Goal: Task Accomplishment & Management: Use online tool/utility

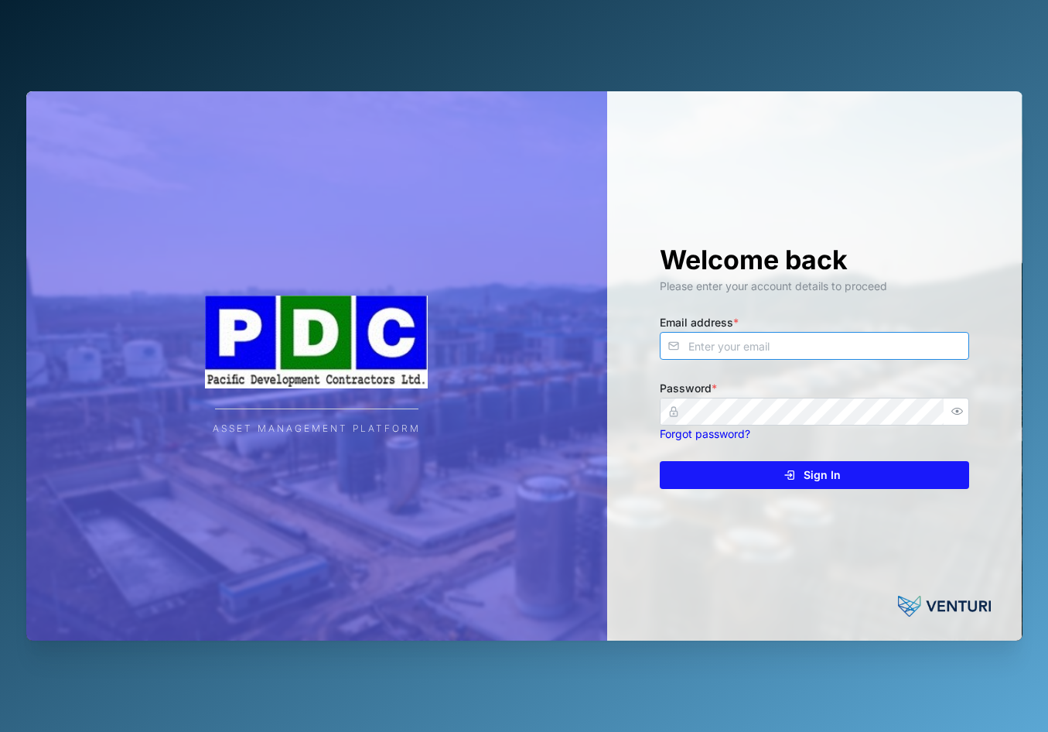
type input "admin@venturi.io"
click at [831, 479] on span "Sign In" at bounding box center [822, 475] width 37 height 26
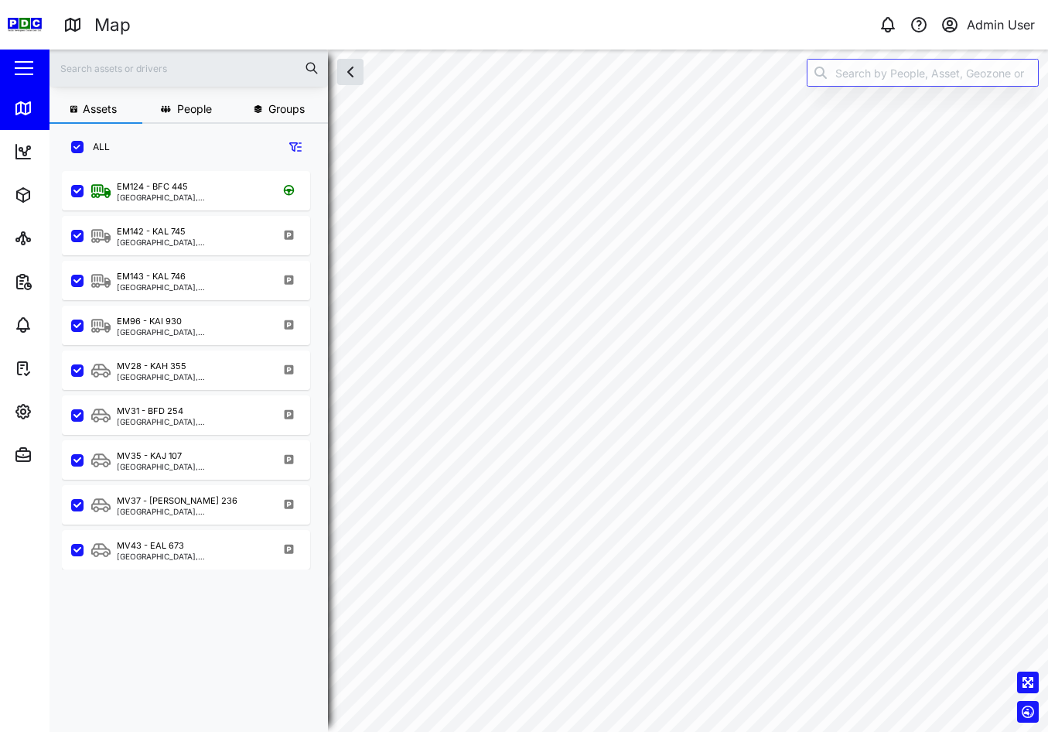
checkbox input "true"
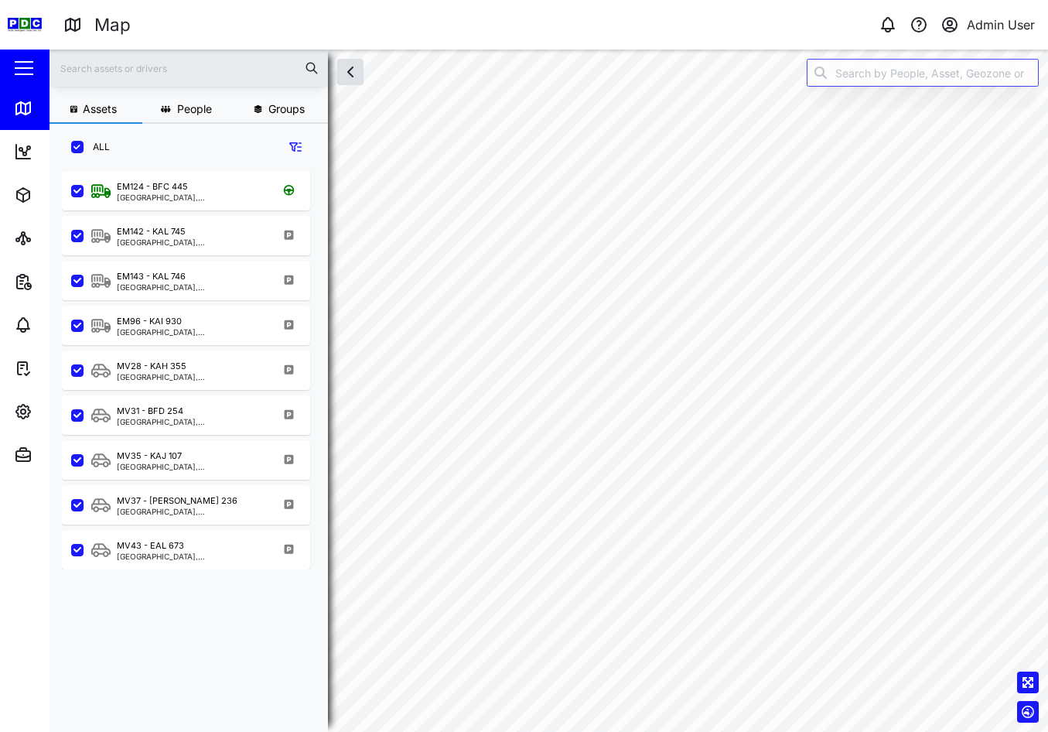
checkbox input "true"
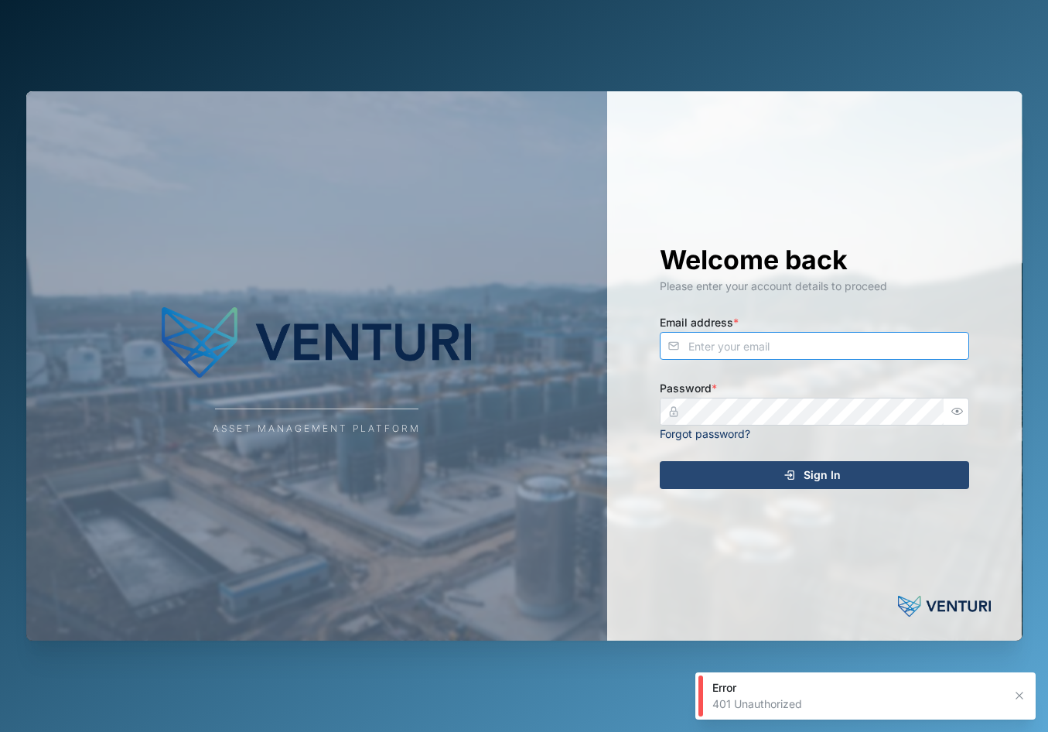
type input "[EMAIL_ADDRESS][DOMAIN_NAME]"
click at [820, 471] on span "Sign In" at bounding box center [822, 475] width 37 height 26
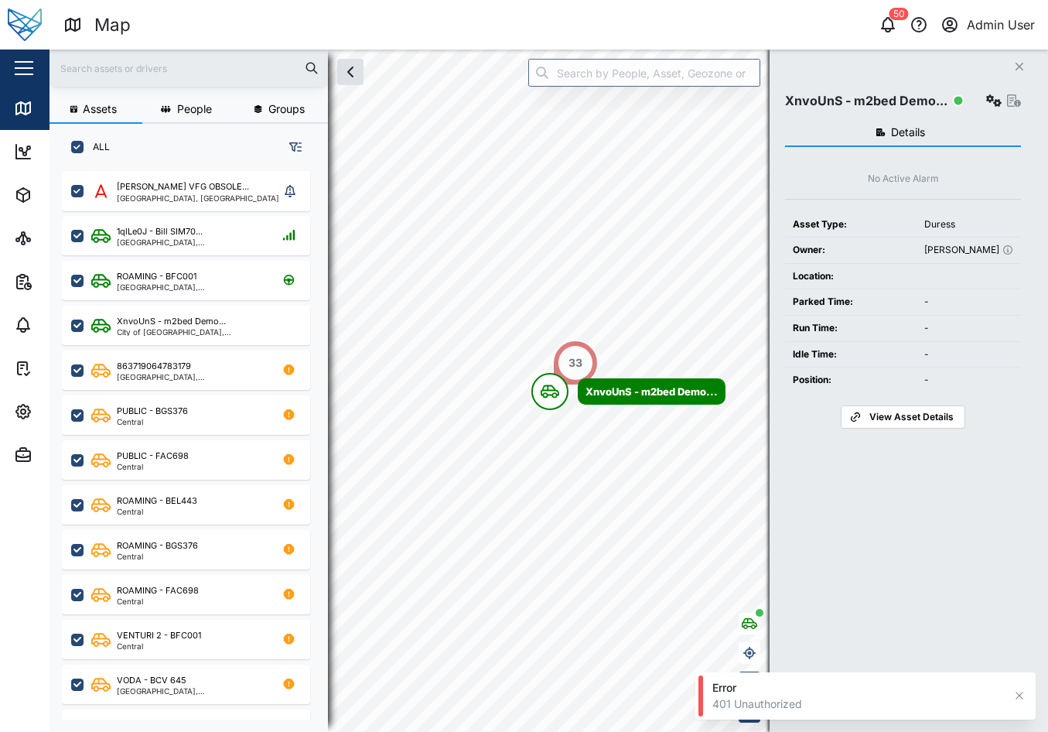
scroll to position [542, 242]
